Goal: Information Seeking & Learning: Understand process/instructions

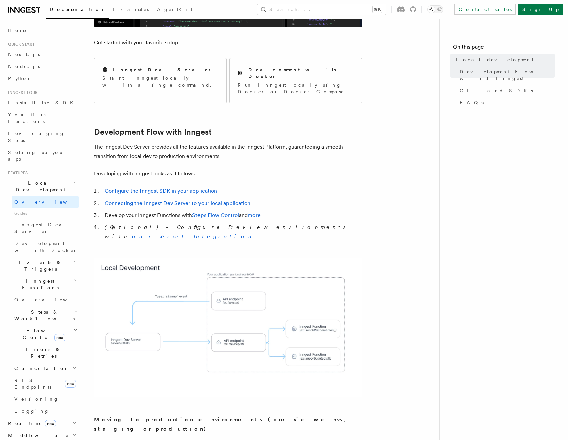
scroll to position [250, 0]
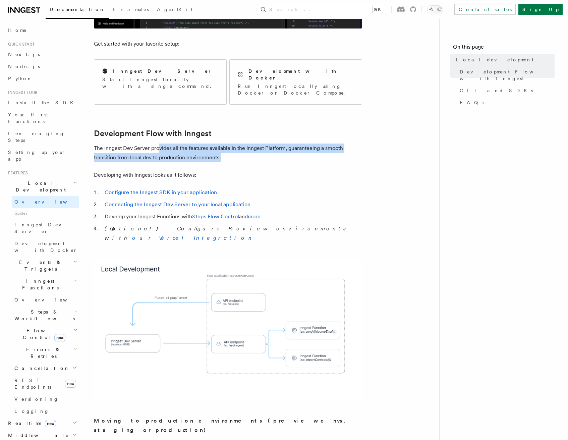
drag, startPoint x: 208, startPoint y: 134, endPoint x: 264, endPoint y: 140, distance: 55.7
click at [263, 143] on p "The Inngest Dev Server provides all the features available in the Inngest Platf…" at bounding box center [228, 152] width 268 height 19
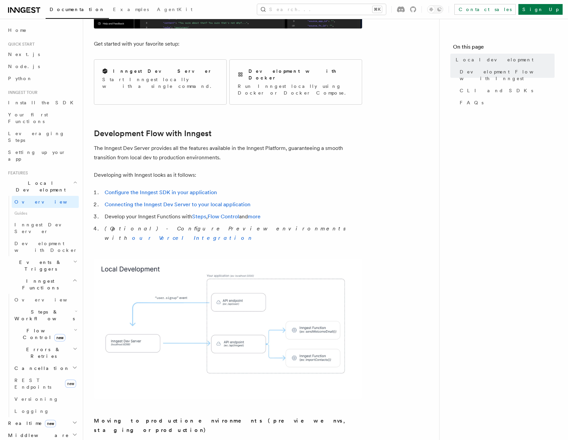
click at [266, 144] on p "The Inngest Dev Server provides all the features available in the Inngest Platf…" at bounding box center [228, 152] width 268 height 19
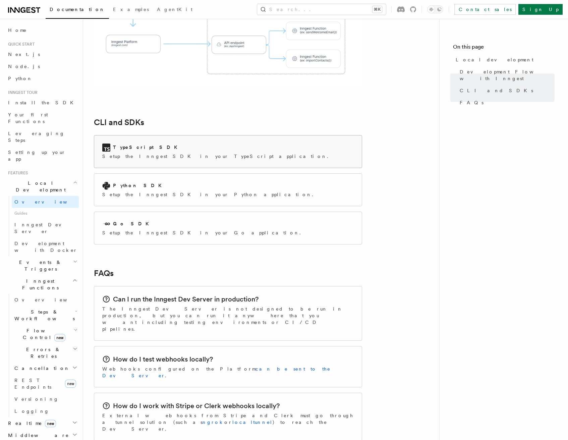
scroll to position [800, 0]
click at [134, 144] on div "TypeScript SDK" at bounding box center [217, 148] width 230 height 8
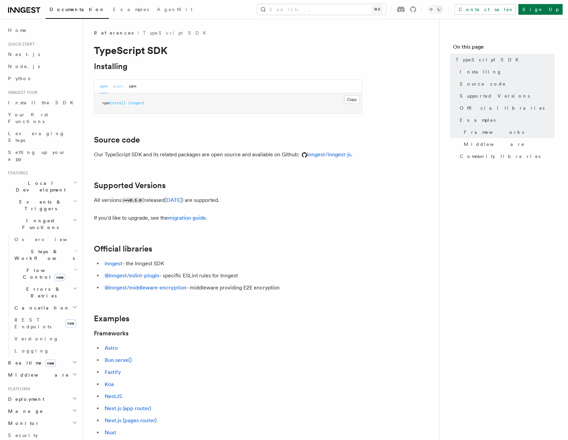
click at [116, 85] on button "pnpm" at bounding box center [118, 86] width 10 height 14
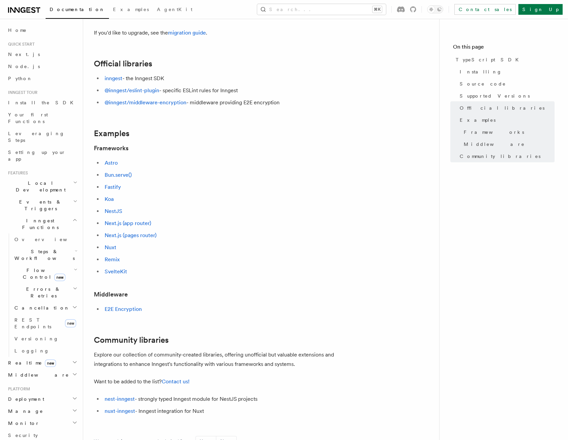
scroll to position [181, 0]
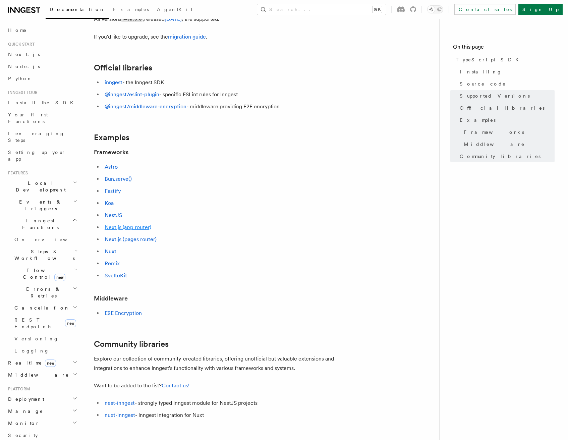
click at [120, 229] on link "Next.js (app router)" at bounding box center [128, 227] width 47 height 6
click at [239, 198] on ul "Astro Bun.serve() Fastify Koa NestJS Next.js (app router) Next.js (pages router…" at bounding box center [228, 221] width 268 height 118
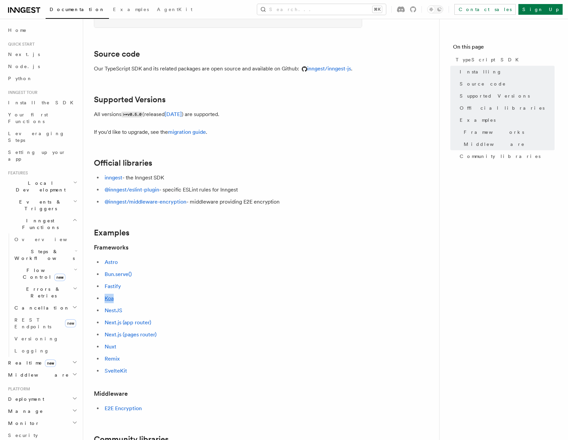
scroll to position [87, 0]
click at [29, 131] on span "Leveraging Steps" at bounding box center [36, 137] width 57 height 12
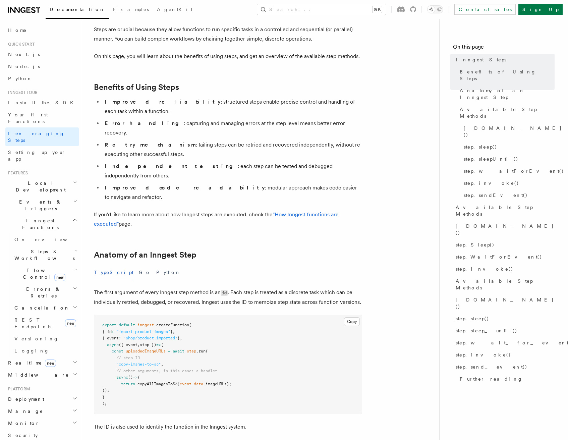
scroll to position [82, 0]
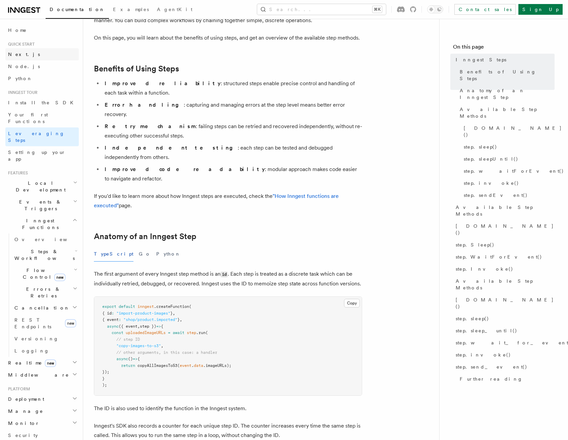
click at [27, 54] on link "Next.js" at bounding box center [41, 54] width 73 height 12
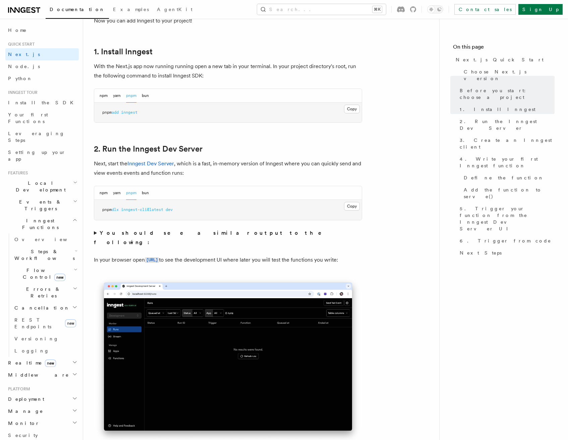
scroll to position [356, 0]
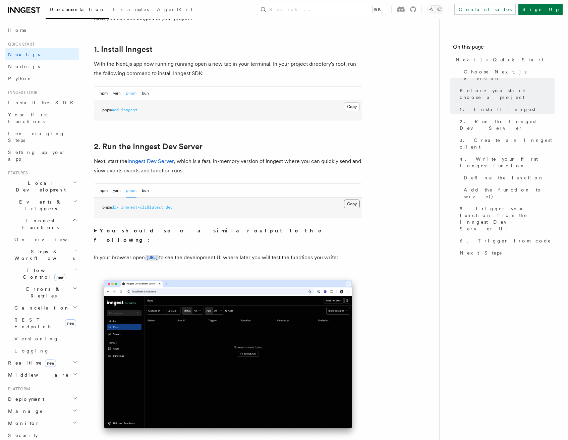
click at [348, 203] on button "Copy Copied" at bounding box center [352, 203] width 16 height 9
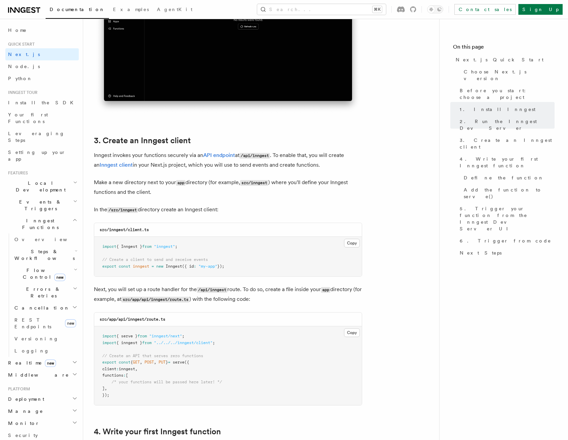
scroll to position [690, 0]
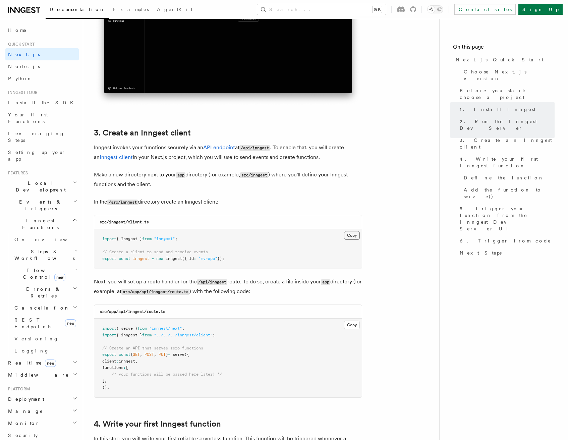
click at [348, 233] on button "Copy Copied" at bounding box center [352, 235] width 16 height 9
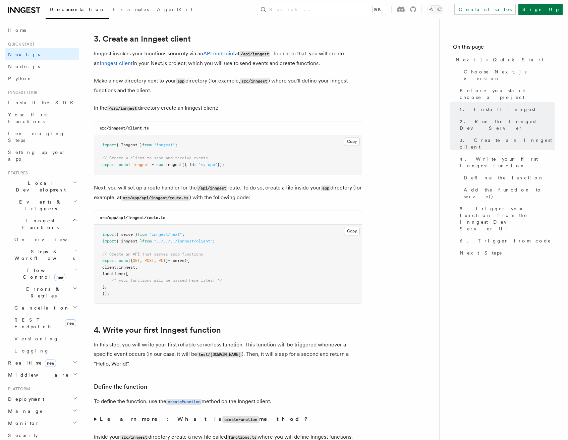
scroll to position [789, 0]
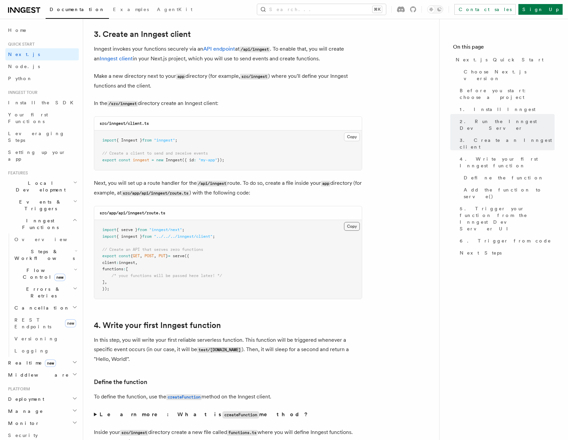
click at [346, 226] on button "Copy Copied" at bounding box center [352, 226] width 16 height 9
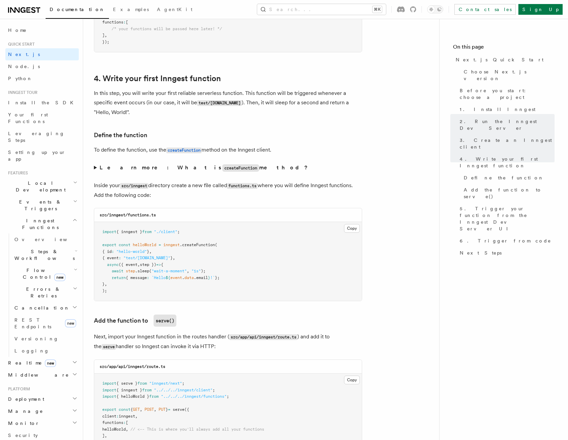
scroll to position [1047, 0]
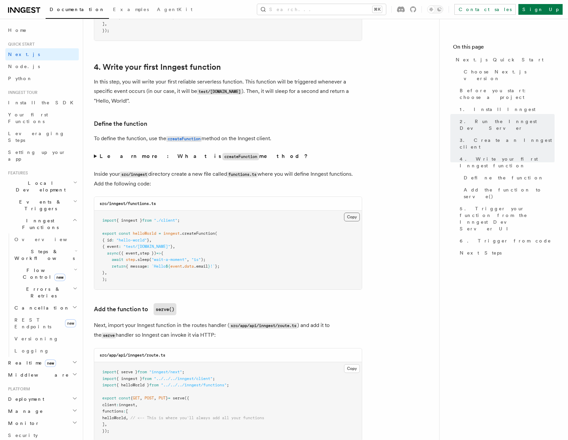
click at [355, 218] on button "Copy Copied" at bounding box center [352, 216] width 16 height 9
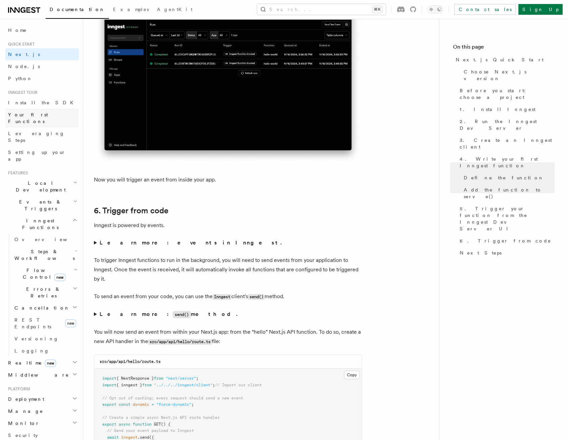
scroll to position [3221, 0]
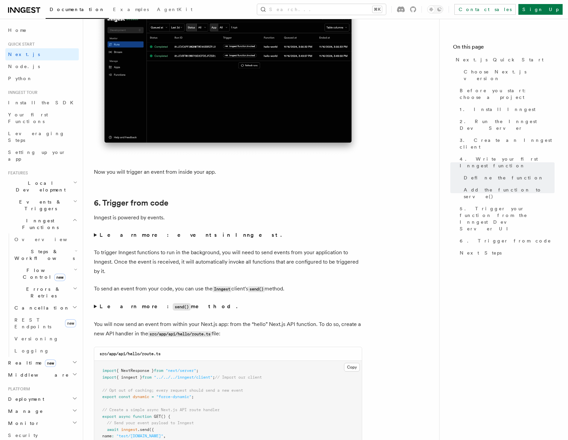
click at [96, 232] on summary "Learn more: events in Inngest." at bounding box center [228, 234] width 268 height 9
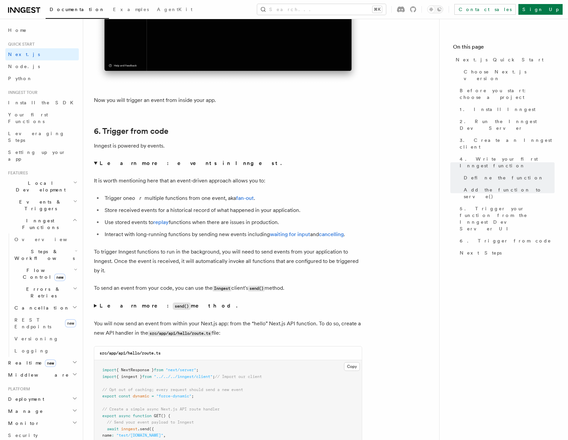
scroll to position [3295, 0]
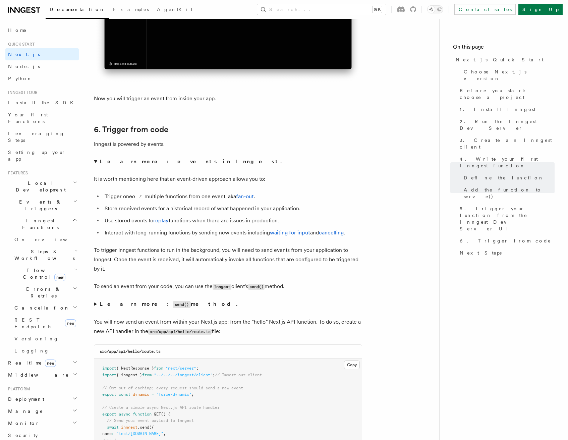
click at [119, 306] on strong "Learn more: send() method." at bounding box center [169, 304] width 139 height 6
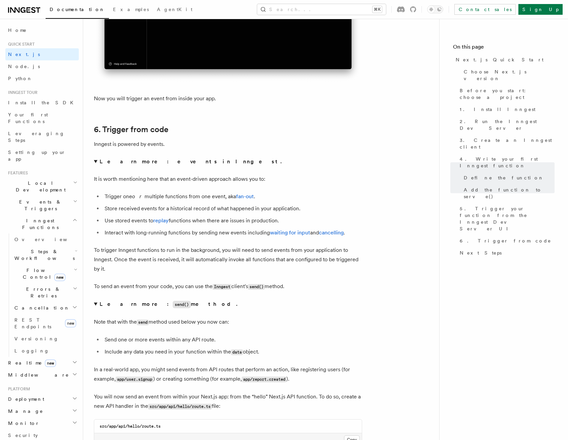
click at [113, 305] on strong "Learn more: send() method." at bounding box center [169, 304] width 139 height 6
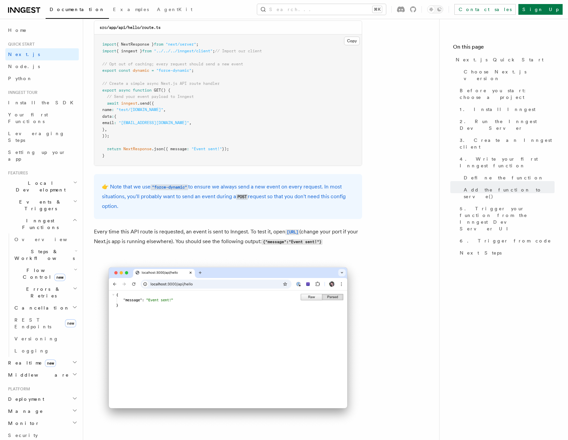
scroll to position [3619, 0]
click at [238, 286] on img at bounding box center [228, 342] width 268 height 171
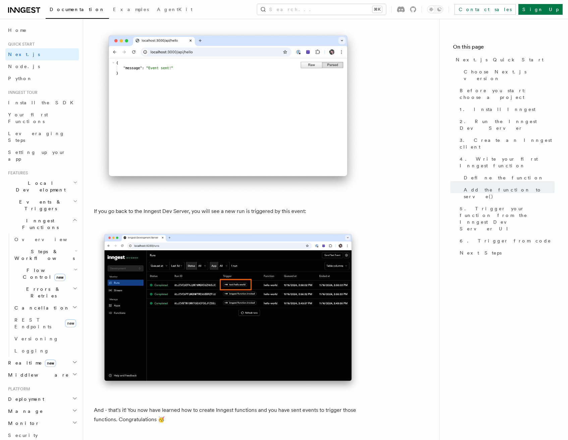
scroll to position [3851, 0]
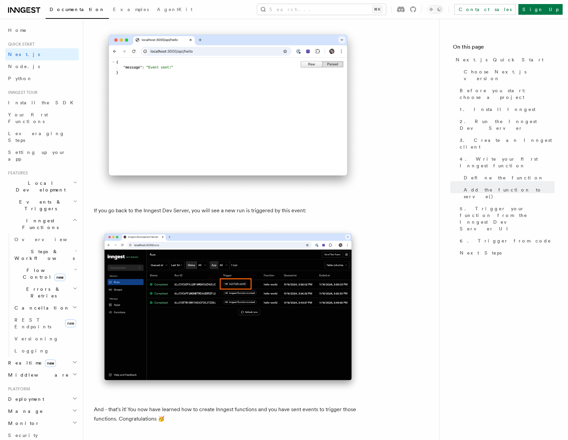
click at [195, 215] on p "If you go back to the Inngest Dev Server, you will see a new run is triggered b…" at bounding box center [228, 210] width 268 height 9
click at [228, 215] on p "If you go back to the Inngest Dev Server, you will see a new run is triggered b…" at bounding box center [228, 210] width 268 height 9
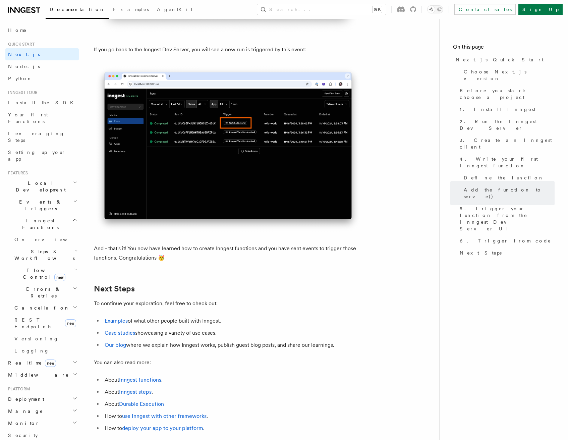
scroll to position [4010, 0]
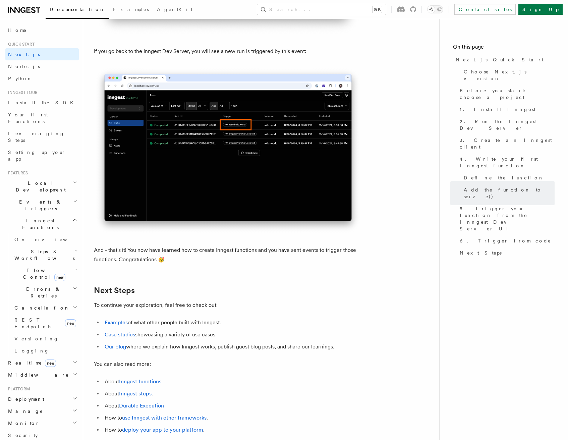
click at [48, 248] on span "Steps & Workflows" at bounding box center [43, 254] width 63 height 13
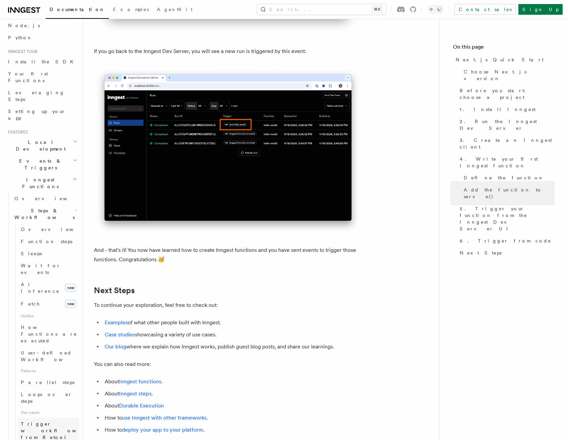
scroll to position [51, 0]
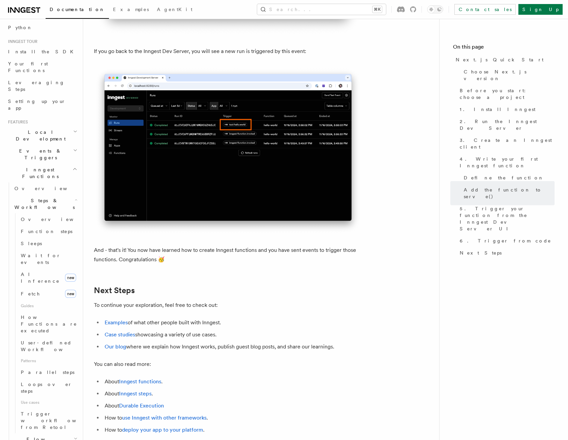
click at [38, 436] on span "Flow Control new" at bounding box center [43, 442] width 62 height 13
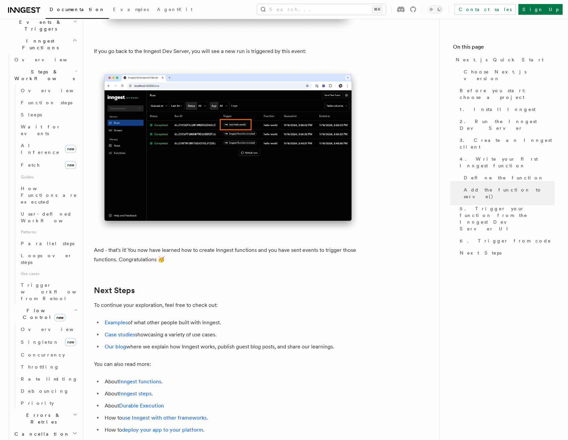
scroll to position [193, 0]
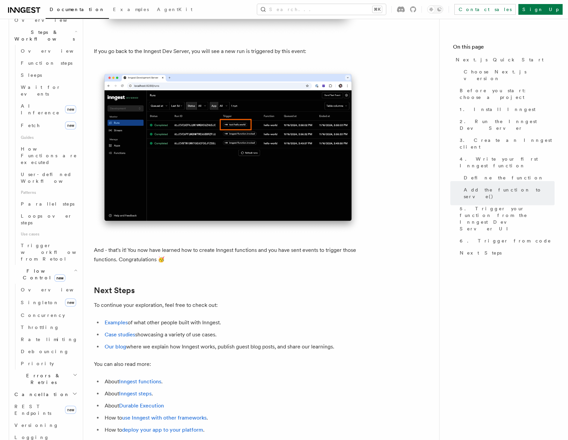
scroll to position [220, 0]
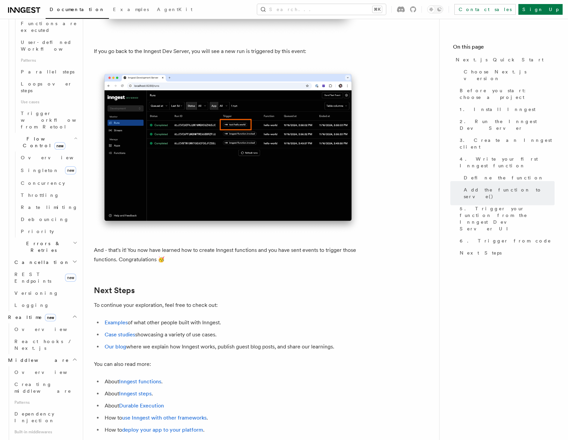
scroll to position [353, 0]
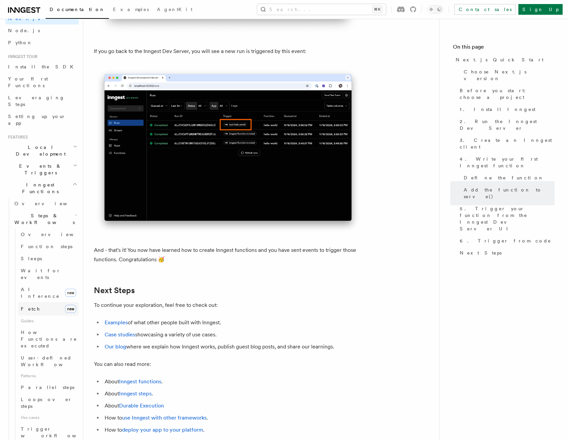
scroll to position [22, 0]
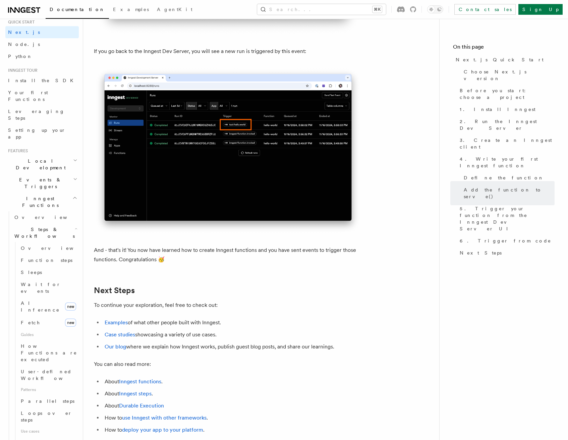
click at [45, 174] on h2 "Events & Triggers" at bounding box center [41, 183] width 73 height 19
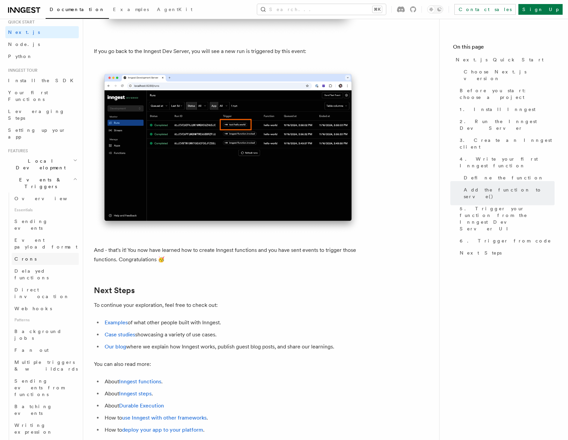
click at [28, 253] on link "Crons" at bounding box center [45, 259] width 67 height 12
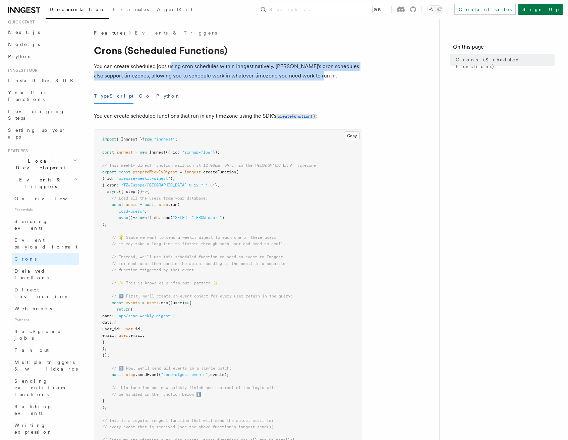
drag, startPoint x: 170, startPoint y: 66, endPoint x: 336, endPoint y: 79, distance: 166.1
click at [336, 79] on p "You can create scheduled jobs using cron schedules within Inngest natively. Inn…" at bounding box center [228, 71] width 268 height 19
click at [355, 83] on article "Features Events & Triggers Crons (Scheduled Functions) You can create scheduled…" at bounding box center [261, 382] width 335 height 706
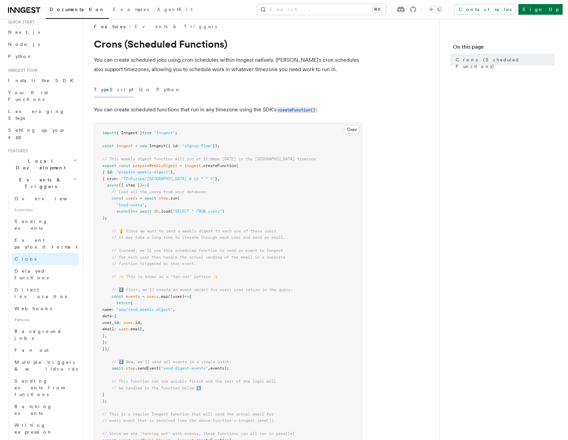
scroll to position [7, 0]
click at [165, 196] on span "step" at bounding box center [163, 197] width 9 height 5
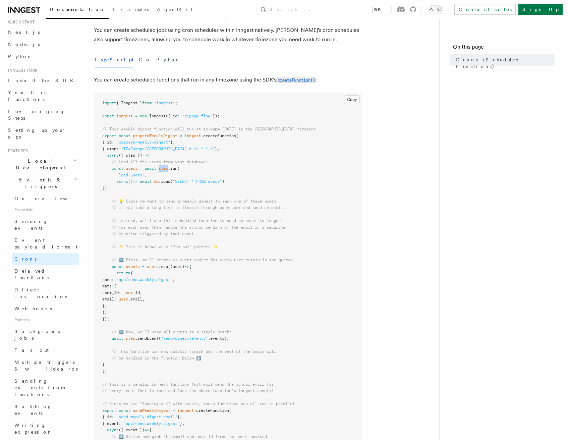
scroll to position [46, 0]
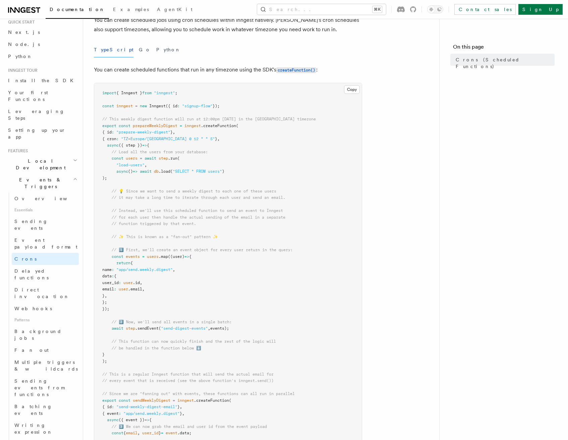
click at [196, 280] on pre "import { Inngest } from "inngest" ; const inngest = new Inngest ({ id : "signup…" at bounding box center [227, 289] width 267 height 412
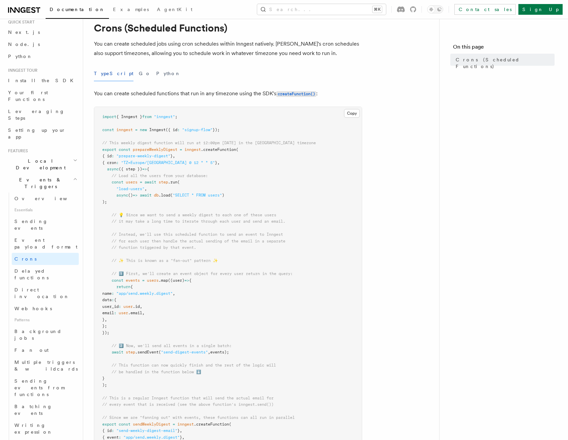
scroll to position [0, 0]
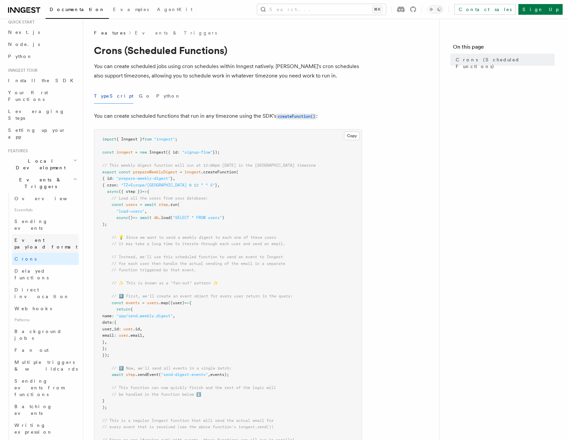
click at [48, 237] on span "Event payload format" at bounding box center [45, 243] width 63 height 12
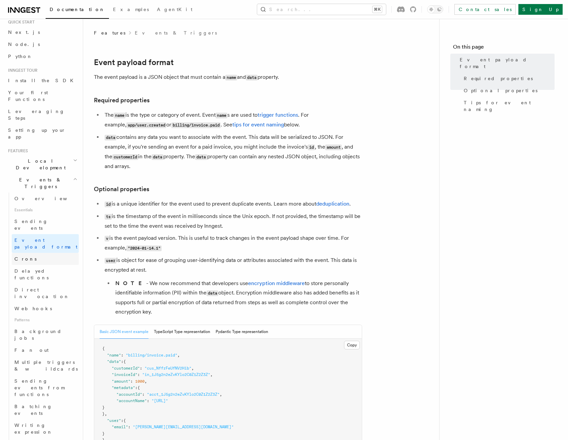
click at [41, 253] on link "Crons" at bounding box center [45, 259] width 67 height 12
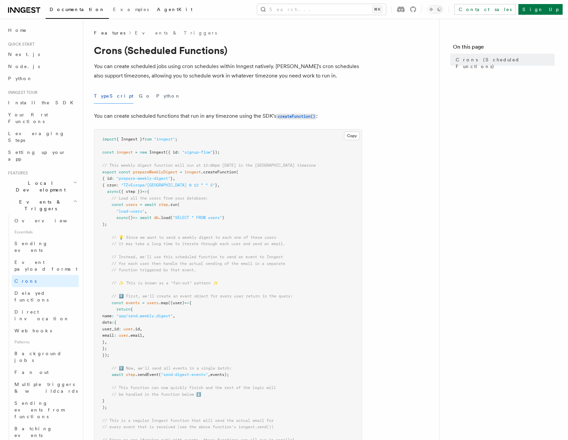
click at [157, 11] on span "AgentKit" at bounding box center [175, 9] width 36 height 5
click at [39, 131] on span "Leveraging Steps" at bounding box center [36, 137] width 57 height 12
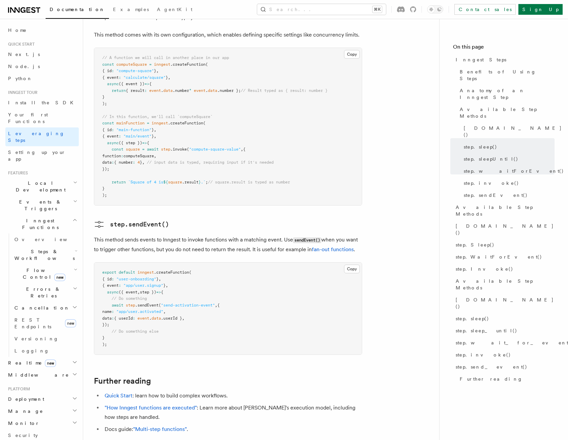
scroll to position [1329, 0]
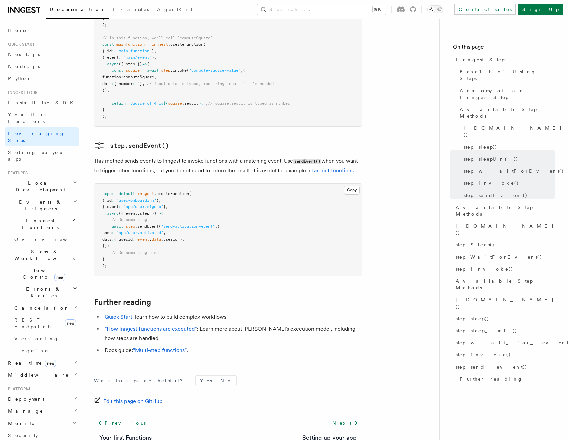
click at [43, 245] on h2 "Steps & Workflows" at bounding box center [45, 254] width 67 height 19
click at [39, 267] on span "Overview" at bounding box center [55, 270] width 69 height 7
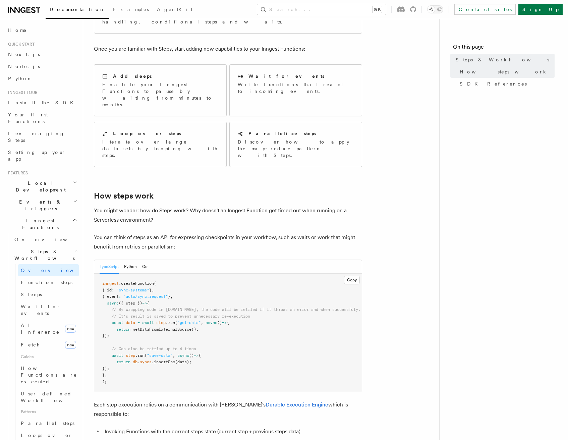
scroll to position [104, 0]
click at [35, 280] on span "Function steps" at bounding box center [47, 282] width 52 height 5
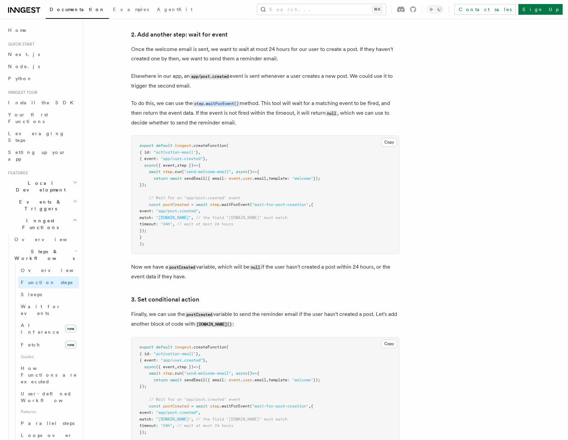
scroll to position [618, 0]
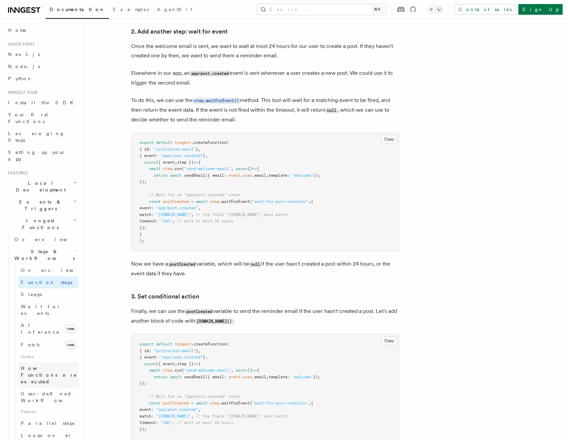
click at [48, 365] on span "How Functions are executed" at bounding box center [50, 375] width 58 height 20
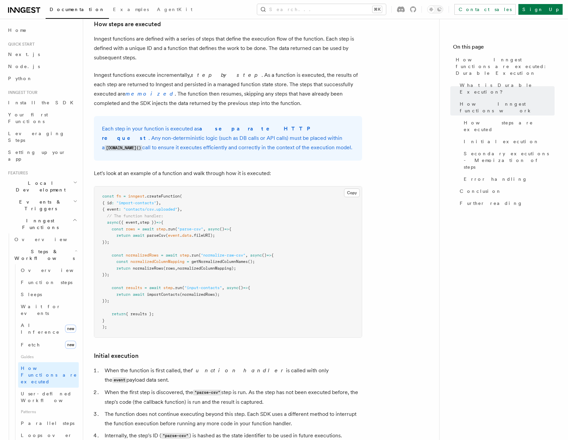
scroll to position [536, 0]
